Goal: Use online tool/utility: Utilize a website feature to perform a specific function

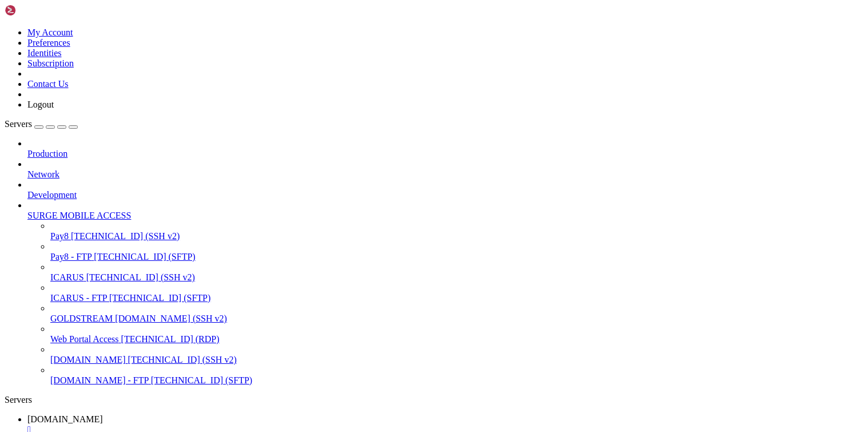
scroll to position [5, 1]
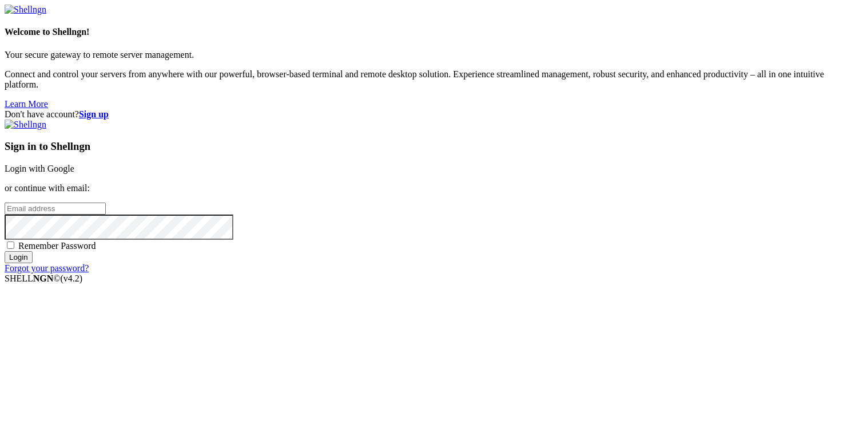
click at [106, 208] on input "email" at bounding box center [55, 208] width 101 height 12
type input "[PERSON_NAME][EMAIL_ADDRESS][DOMAIN_NAME]"
click at [33, 263] on input "Login" at bounding box center [19, 257] width 28 height 12
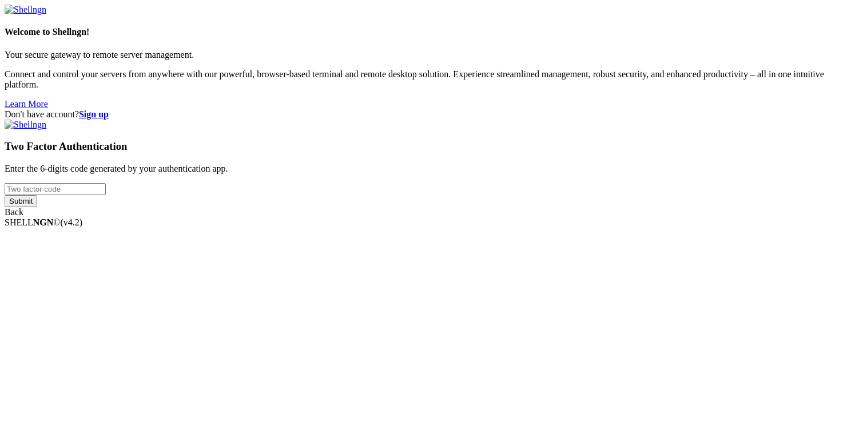
click at [106, 195] on input "number" at bounding box center [55, 189] width 101 height 12
type input "384762"
click at [37, 207] on input "Submit" at bounding box center [21, 201] width 33 height 12
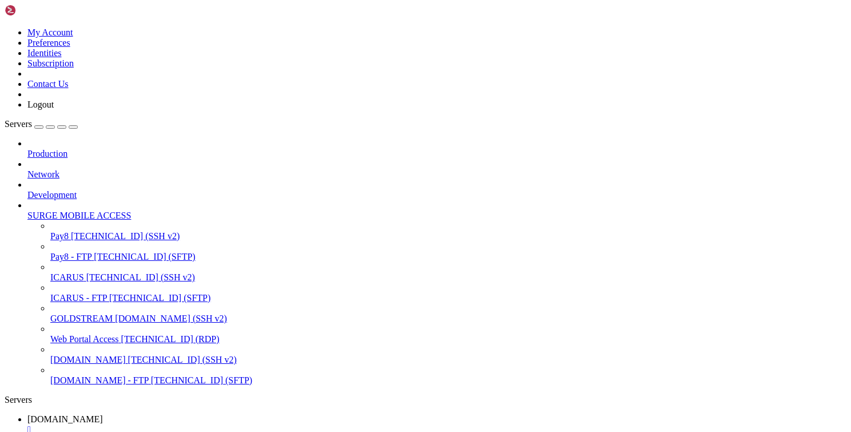
scroll to position [146, 0]
click at [218, 424] on div "" at bounding box center [436, 429] width 819 height 10
click at [90, 272] on span "[TECHNICAL_ID] (SSH v2)" at bounding box center [140, 277] width 109 height 10
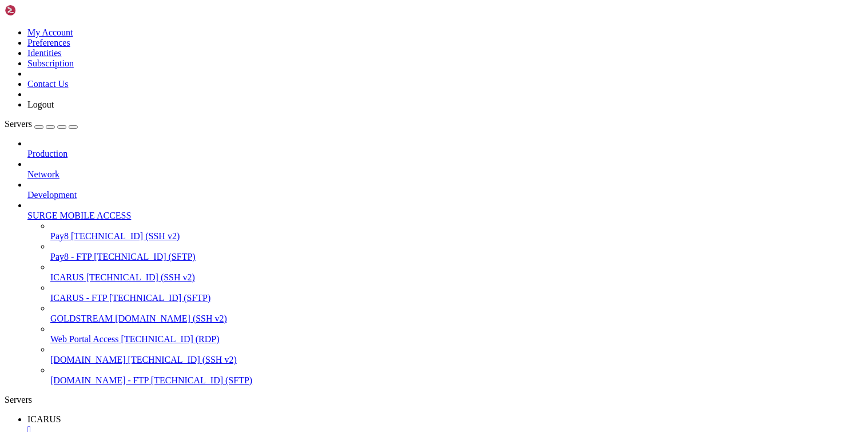
scroll to position [19, 0]
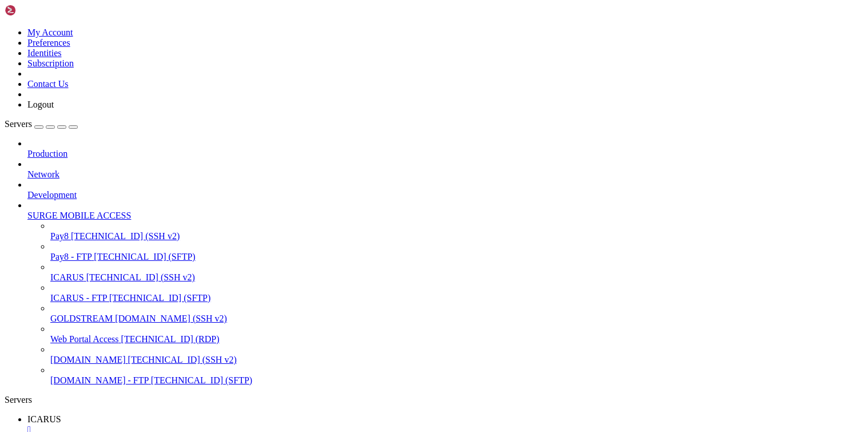
scroll to position [0, 0]
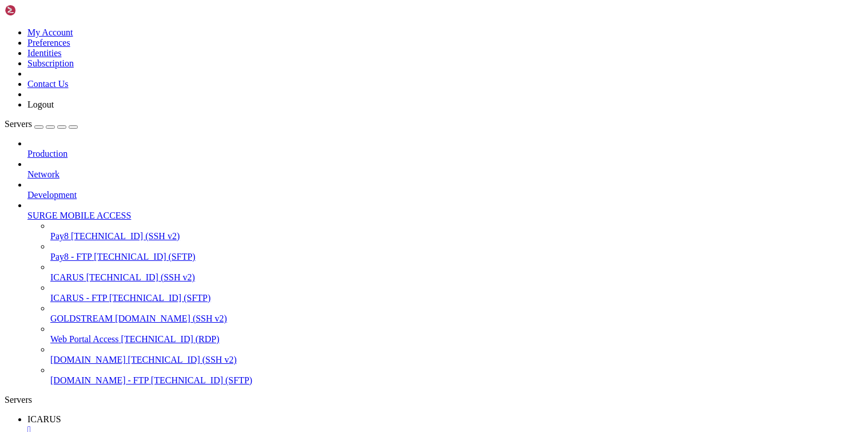
drag, startPoint x: 561, startPoint y: 956, endPoint x: 11, endPoint y: 866, distance: 557.4
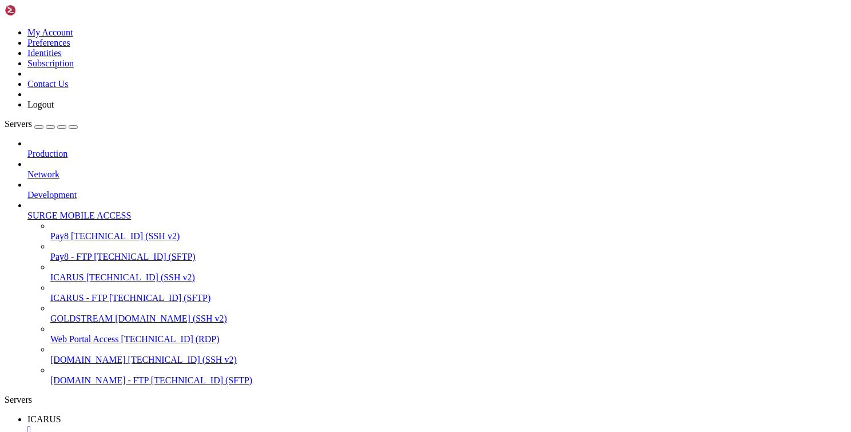
copy div "[DATE] 13:45:05 ipx-server padala[805]: Error checking email: Network is unreac…"
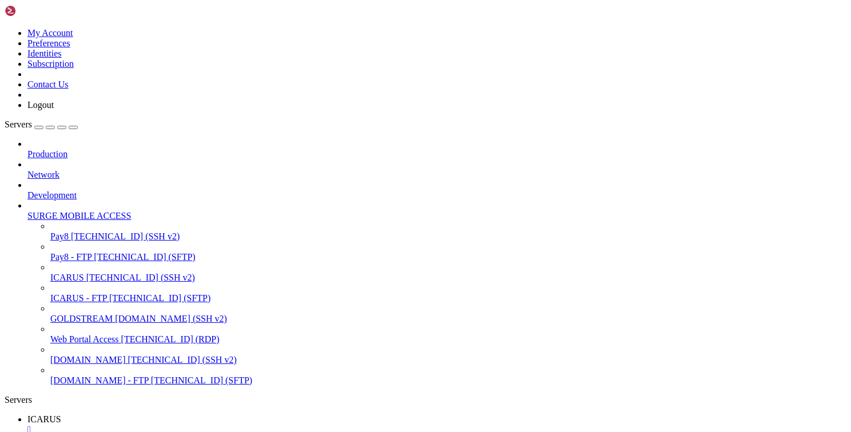
scroll to position [0, 0]
drag, startPoint x: 360, startPoint y: 734, endPoint x: 9, endPoint y: 735, distance: 351.1
drag, startPoint x: 544, startPoint y: 743, endPoint x: 9, endPoint y: 736, distance: 534.7
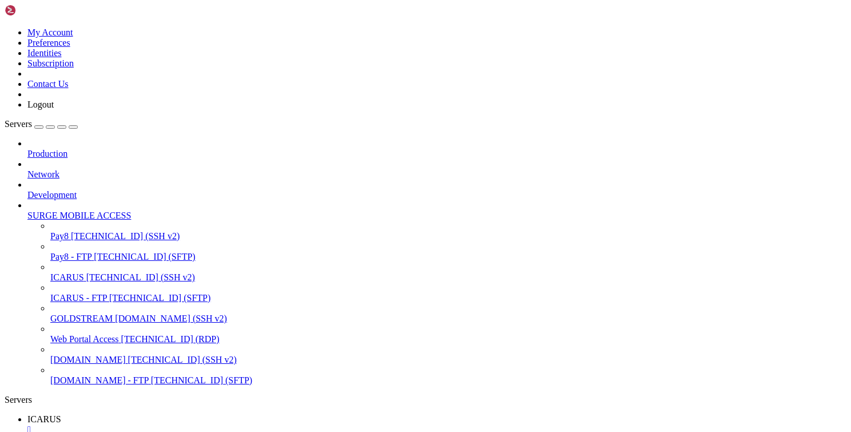
drag, startPoint x: 568, startPoint y: 821, endPoint x: 10, endPoint y: 817, distance: 557.5
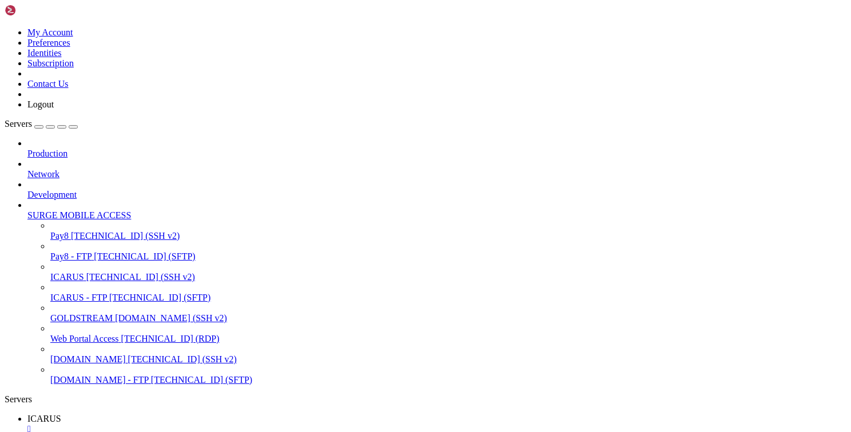
click at [87, 272] on span "[TECHNICAL_ID] (SSH v2)" at bounding box center [140, 277] width 109 height 10
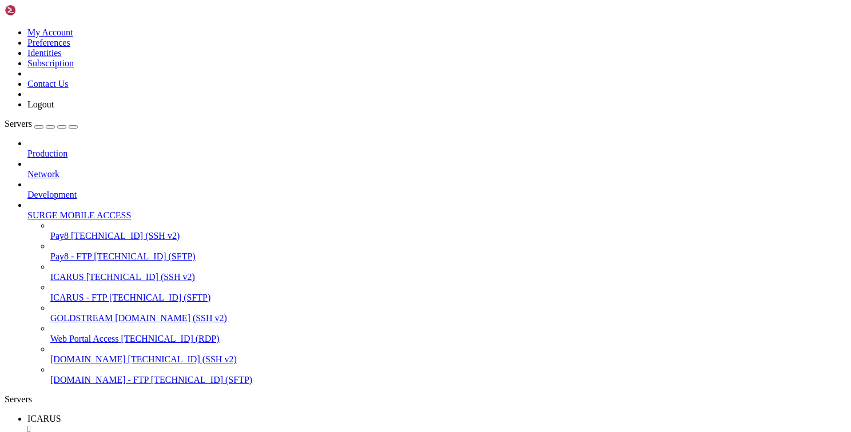
scroll to position [29, 0]
click at [183, 414] on link "ICARUS " at bounding box center [436, 424] width 819 height 21
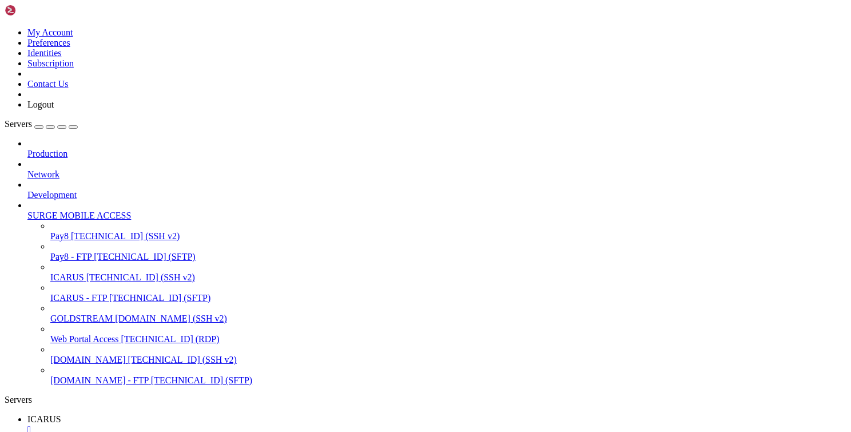
click at [61, 431] on span "ICARUS" at bounding box center [44, 440] width 34 height 10
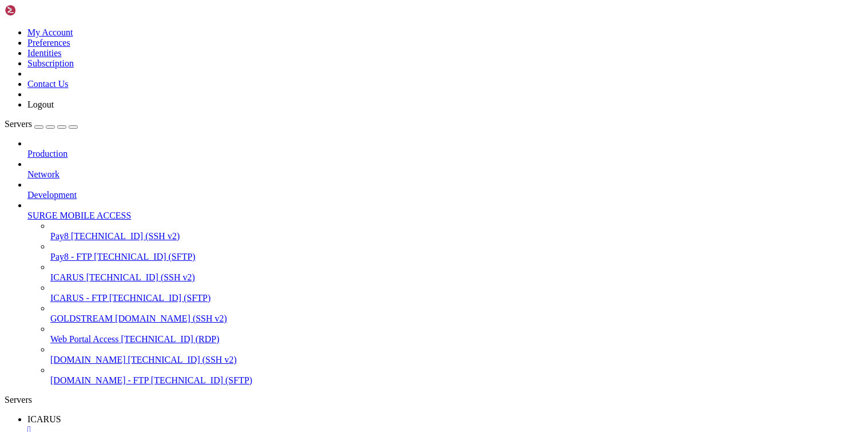
click at [61, 414] on span "ICARUS" at bounding box center [44, 419] width 34 height 10
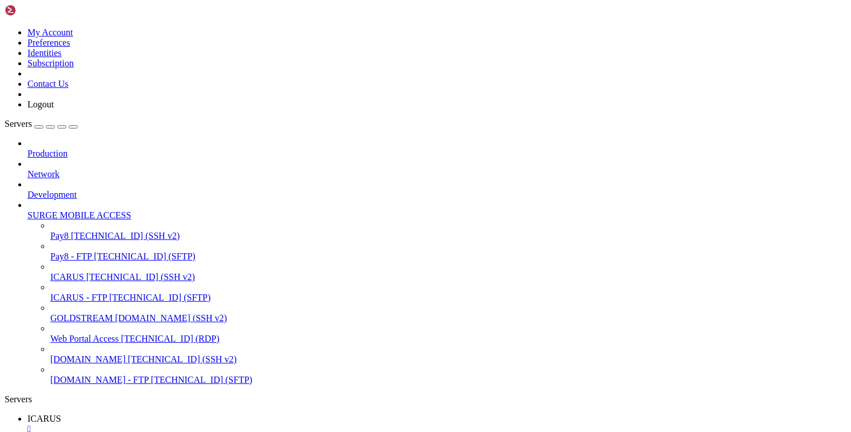
scroll to position [214, 0]
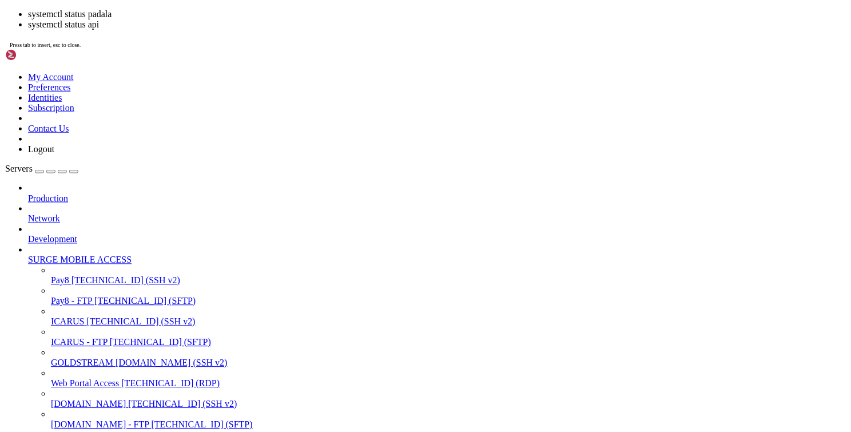
scroll to position [408, 0]
